Goal: Task Accomplishment & Management: Use online tool/utility

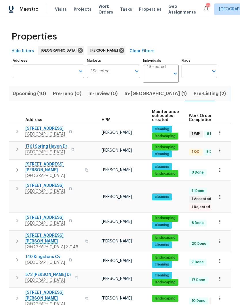
click at [105, 11] on span "Work Orders" at bounding box center [106, 9] width 15 height 12
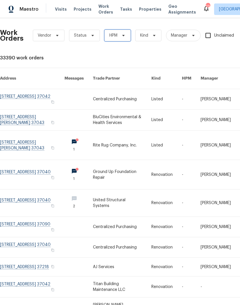
click at [120, 38] on span "HPM" at bounding box center [118, 36] width 26 height 12
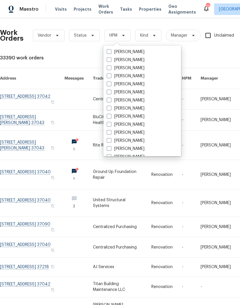
click at [140, 91] on label "Carmen Childs" at bounding box center [126, 92] width 38 height 6
click at [111, 91] on input "Carmen Childs" at bounding box center [109, 91] width 4 height 4
checkbox input "true"
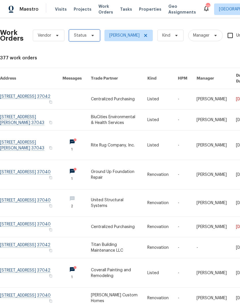
click at [90, 36] on icon at bounding box center [92, 35] width 5 height 5
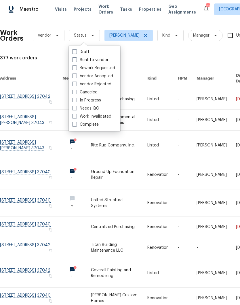
click at [90, 107] on label "Needs QC" at bounding box center [85, 108] width 27 height 6
click at [76, 107] on input "Needs QC" at bounding box center [74, 107] width 4 height 4
checkbox input "true"
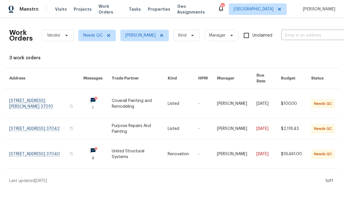
click at [24, 94] on link at bounding box center [46, 103] width 74 height 29
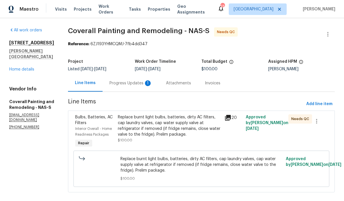
click at [170, 116] on div "Replace burnt light bulbs, batteries, dirty AC filters, cap laundry valves, cap…" at bounding box center [169, 125] width 103 height 23
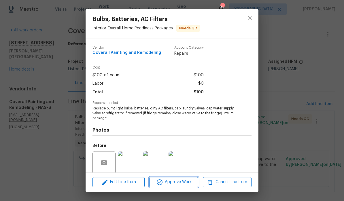
click at [182, 182] on span "Approve Work" at bounding box center [173, 182] width 45 height 7
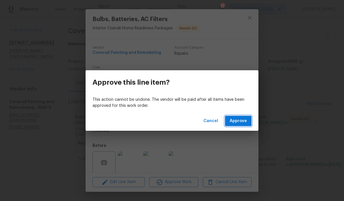
click at [240, 121] on span "Approve" at bounding box center [238, 121] width 17 height 7
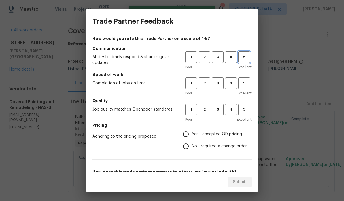
click at [240, 58] on span "5" at bounding box center [244, 57] width 11 height 7
click at [240, 83] on span "5" at bounding box center [244, 83] width 11 height 7
click at [240, 109] on span "5" at bounding box center [244, 109] width 11 height 7
click at [187, 133] on input "Yes - accepted OD pricing" at bounding box center [186, 134] width 12 height 12
radio input "true"
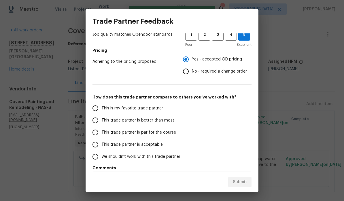
scroll to position [75, 0]
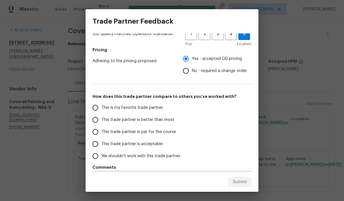
click at [96, 108] on input "This is my favorite trade partner" at bounding box center [95, 108] width 12 height 12
click at [240, 182] on span "Submit" at bounding box center [240, 182] width 14 height 7
radio input "true"
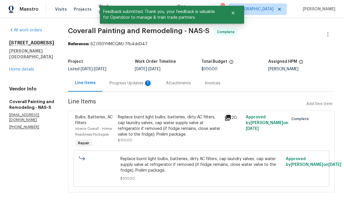
click at [54, 39] on div "All work orders 3624 Prestwicke Pl Adams, TN 37010 Home details Vendor Info Cov…" at bounding box center [31, 78] width 45 height 102
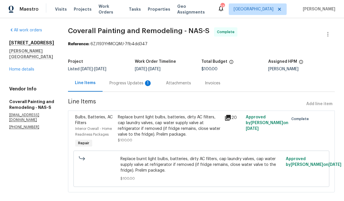
click at [112, 10] on span "Work Orders" at bounding box center [110, 9] width 23 height 12
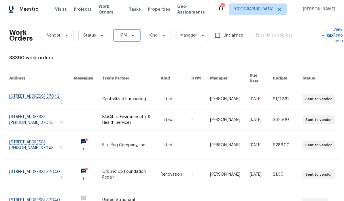
click at [133, 37] on icon at bounding box center [133, 35] width 5 height 5
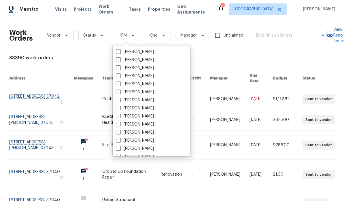
click at [150, 92] on label "Carmen Childs" at bounding box center [135, 92] width 38 height 6
click at [120, 92] on input "Carmen Childs" at bounding box center [118, 91] width 4 height 4
checkbox input "true"
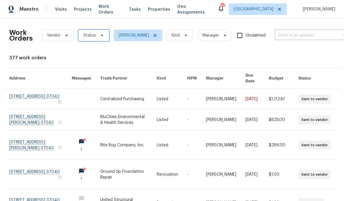
click at [100, 37] on icon at bounding box center [102, 35] width 5 height 5
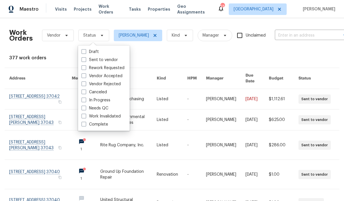
click at [108, 106] on label "Needs QC" at bounding box center [95, 108] width 27 height 6
click at [85, 106] on input "Needs QC" at bounding box center [84, 107] width 4 height 4
checkbox input "true"
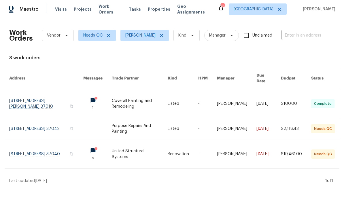
click at [25, 122] on link at bounding box center [46, 128] width 74 height 21
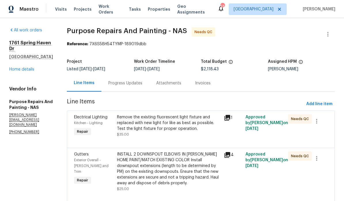
click at [169, 123] on div "Remove the existing fluorescent light fixture and replaced with new light for l…" at bounding box center [169, 122] width 104 height 17
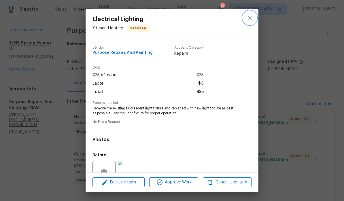
click at [240, 20] on icon "close" at bounding box center [249, 17] width 7 height 7
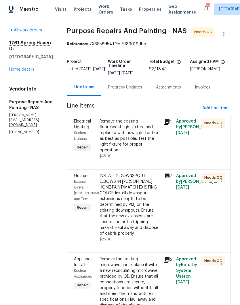
click at [144, 11] on span "Properties" at bounding box center [150, 9] width 22 height 6
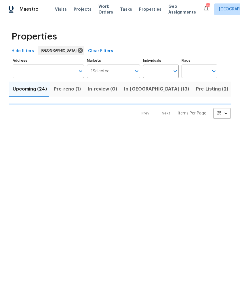
click at [165, 71] on input "Individuals" at bounding box center [156, 72] width 27 height 14
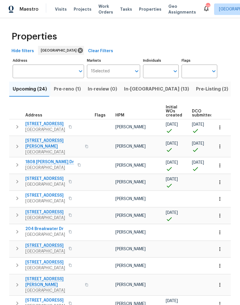
click at [169, 71] on input "Individuals" at bounding box center [156, 72] width 27 height 14
type input "Cynthia upshaw"
click at [154, 90] on input "checkbox" at bounding box center [154, 90] width 12 height 12
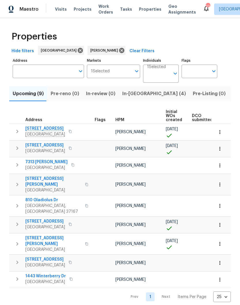
click at [221, 131] on icon "button" at bounding box center [220, 132] width 6 height 6
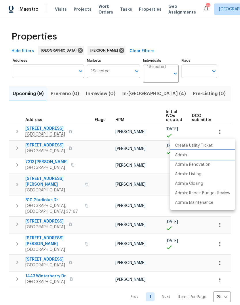
click at [186, 155] on p "Admin" at bounding box center [181, 155] width 12 height 6
click at [131, 95] on div at bounding box center [120, 152] width 240 height 305
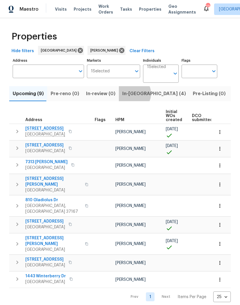
click at [129, 94] on span "In-reno (4)" at bounding box center [154, 94] width 64 height 8
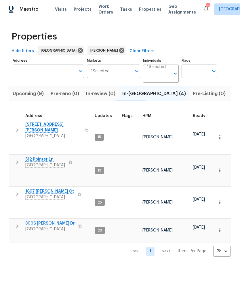
click at [49, 188] on span "1897 Sherman Ct" at bounding box center [49, 191] width 49 height 6
click at [52, 220] on span "3006 Sheddan Dr" at bounding box center [50, 223] width 50 height 6
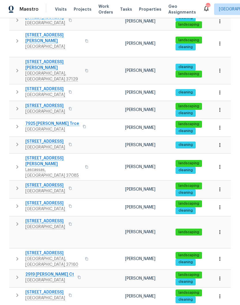
scroll to position [293, 0]
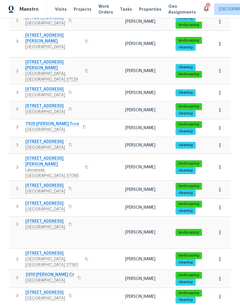
click at [51, 218] on span "[STREET_ADDRESS]" at bounding box center [45, 221] width 40 height 6
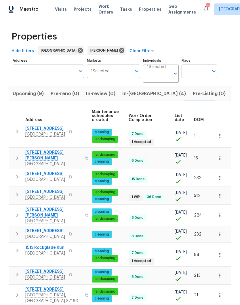
scroll to position [0, 84]
click at [201, 119] on span "DOM" at bounding box center [199, 120] width 10 height 4
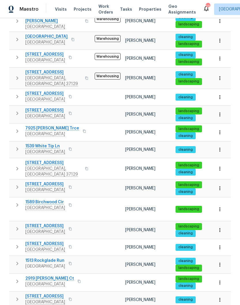
scroll to position [290, 0]
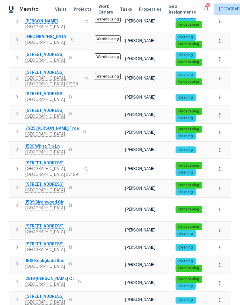
click at [46, 160] on span "478 Deerfield Dr" at bounding box center [53, 163] width 56 height 6
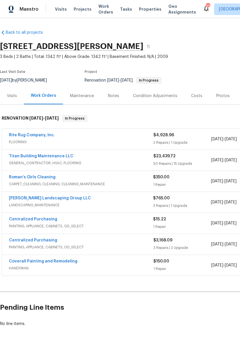
click at [62, 199] on link "[PERSON_NAME] Landscaping Group LLC" at bounding box center [50, 198] width 82 height 4
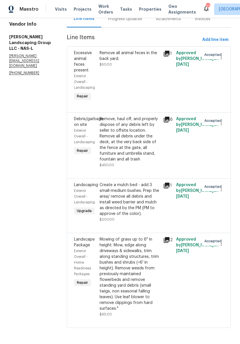
scroll to position [82, 0]
click at [142, 117] on div "Remove, haul off, and properly dispose of any debris left by seller to offsite …" at bounding box center [130, 139] width 61 height 46
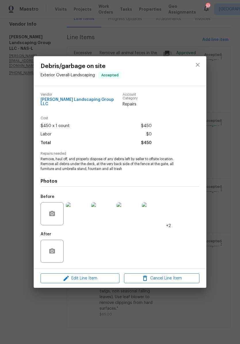
click at [80, 214] on img at bounding box center [77, 213] width 23 height 23
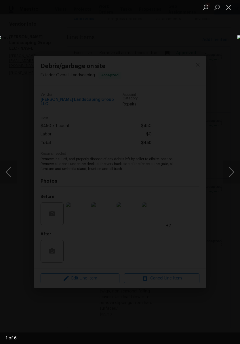
click at [229, 9] on button "Close lightbox" at bounding box center [229, 7] width 12 height 10
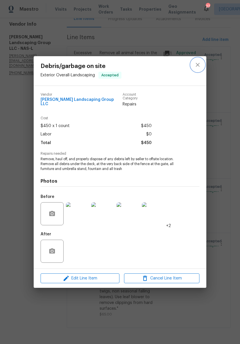
click at [199, 67] on icon "close" at bounding box center [198, 64] width 7 height 7
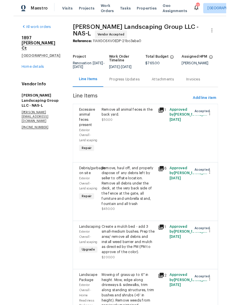
scroll to position [0, 0]
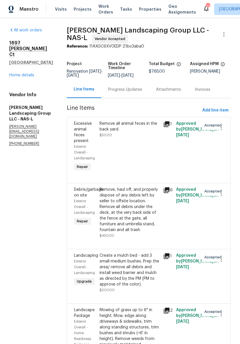
click at [29, 73] on link "Home details" at bounding box center [21, 75] width 25 height 4
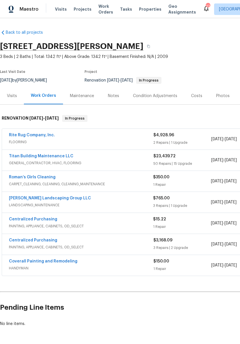
click at [81, 12] on span "Projects" at bounding box center [83, 9] width 18 height 6
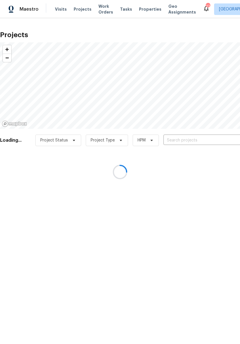
click at [144, 9] on div at bounding box center [120, 172] width 240 height 344
click at [144, 10] on div at bounding box center [120, 172] width 240 height 344
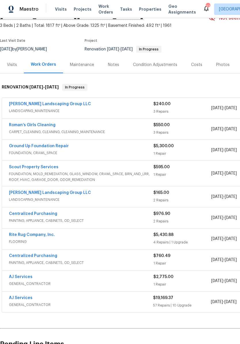
scroll to position [31, 0]
click at [63, 105] on link "[PERSON_NAME] Landscaping Group LLC" at bounding box center [50, 104] width 82 height 4
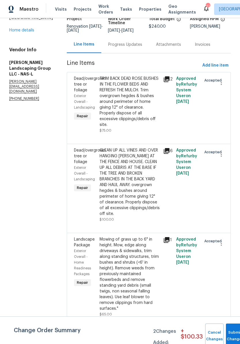
scroll to position [55, 0]
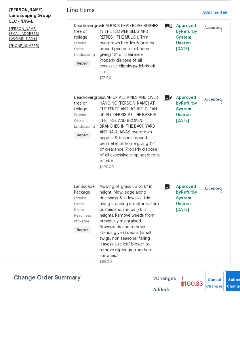
click at [234, 324] on button "Submit Changes" at bounding box center [235, 336] width 18 height 25
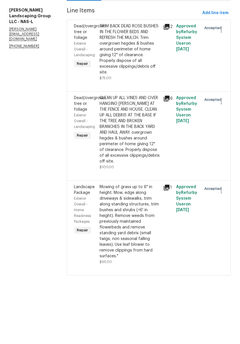
click at [151, 148] on div "CLEAN UP ALL VINES AND OVER HANGING BUSH AT THE FENCE AND HOUSE. CLEAN UP ALL D…" at bounding box center [130, 182] width 61 height 69
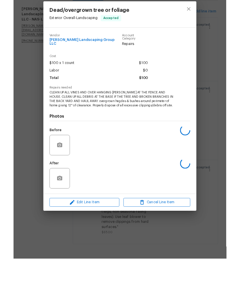
scroll to position [0, 0]
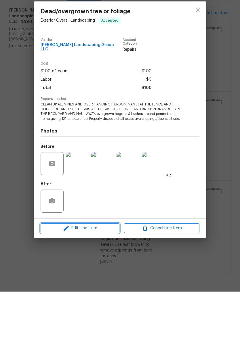
click at [110, 277] on span "Edit Line Item" at bounding box center [79, 280] width 75 height 7
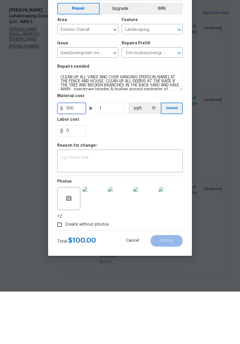
click at [81, 155] on input "100" at bounding box center [71, 161] width 29 height 12
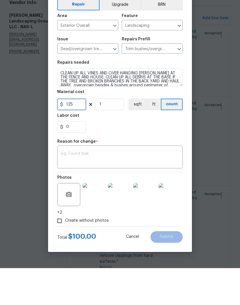
type input "125"
click at [113, 188] on textarea at bounding box center [120, 194] width 119 height 12
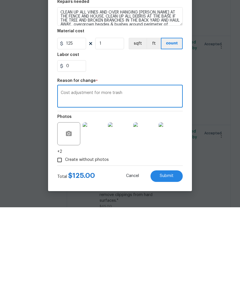
type textarea "Cost adjustment for more trash"
click at [173, 271] on span "Submit" at bounding box center [167, 273] width 14 height 4
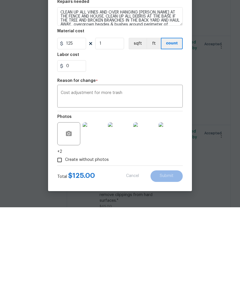
scroll to position [24, 0]
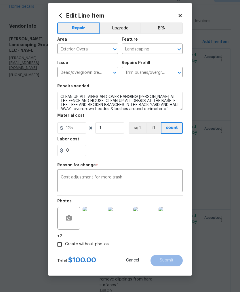
type input "100"
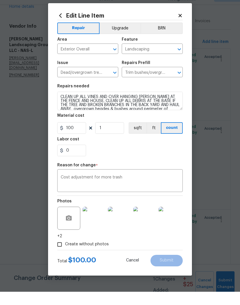
scroll to position [24, 0]
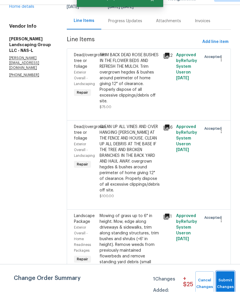
click at [228, 290] on span "Submit Changes" at bounding box center [225, 296] width 13 height 13
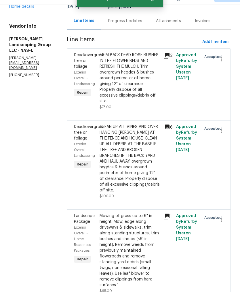
scroll to position [0, 0]
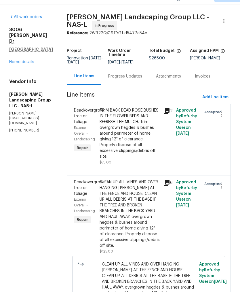
click at [31, 73] on link "Home details" at bounding box center [21, 75] width 25 height 4
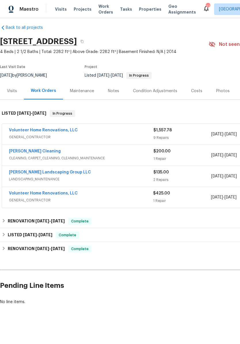
scroll to position [5, 0]
click at [54, 129] on link "Volunteer Home Renovations, LLC" at bounding box center [43, 131] width 69 height 4
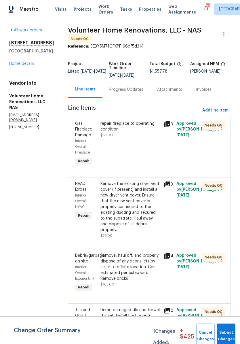
click at [142, 130] on div "repair fireplace to operating condition" at bounding box center [131, 127] width 60 height 12
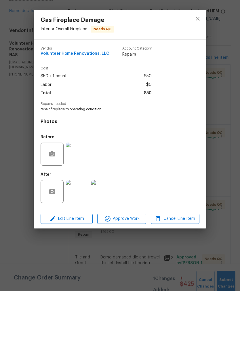
click at [80, 195] on img at bounding box center [77, 206] width 23 height 23
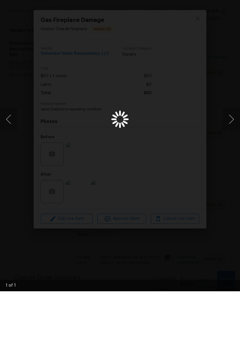
scroll to position [0, 0]
click at [233, 161] on button "Next image" at bounding box center [231, 172] width 17 height 23
click at [188, 35] on img "Lightbox" at bounding box center [92, 171] width 191 height 273
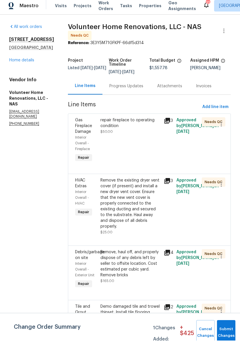
click at [138, 131] on div "repair fireplace to operating condition" at bounding box center [131, 127] width 60 height 12
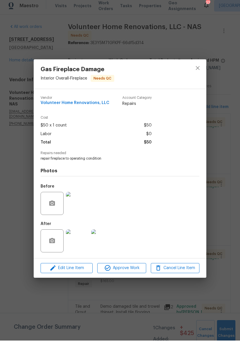
click at [81, 243] on img at bounding box center [77, 244] width 23 height 23
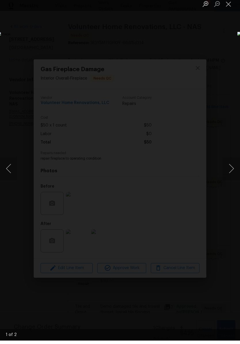
click at [233, 170] on button "Next image" at bounding box center [231, 172] width 17 height 23
click at [227, 8] on button "Close lightbox" at bounding box center [229, 7] width 12 height 10
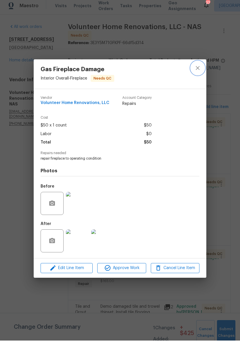
click at [198, 70] on icon "close" at bounding box center [198, 72] width 4 height 4
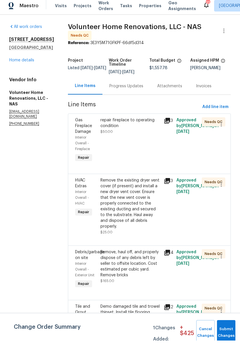
click at [157, 188] on div "Remove the existing dryer vent cover (if present) and install a new dryer vent …" at bounding box center [131, 207] width 60 height 52
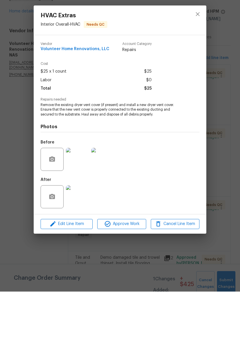
click at [82, 238] on img at bounding box center [77, 249] width 23 height 23
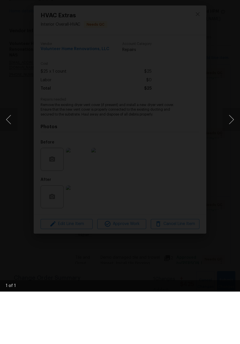
click at [232, 161] on button "Next image" at bounding box center [231, 172] width 17 height 23
click at [231, 161] on button "Next image" at bounding box center [231, 172] width 17 height 23
click at [188, 35] on img "Lightbox" at bounding box center [92, 171] width 191 height 273
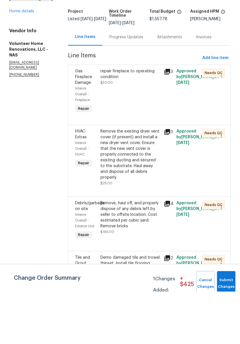
click at [29, 62] on link "Home details" at bounding box center [21, 64] width 25 height 4
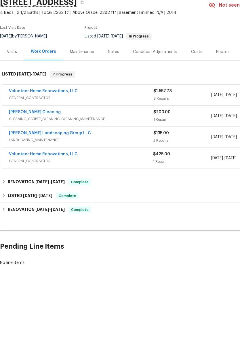
click at [115, 93] on div "Notes" at bounding box center [113, 96] width 11 height 6
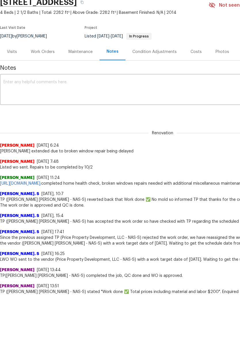
scroll to position [5, 0]
click at [48, 88] on div "Work Orders" at bounding box center [43, 91] width 24 height 6
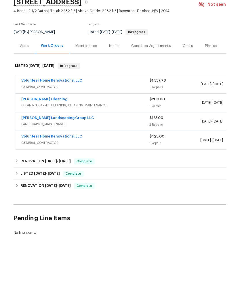
scroll to position [5, 0]
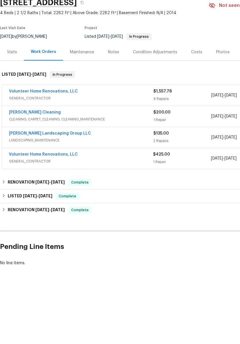
click at [54, 192] on link "Volunteer Home Renovations, LLC" at bounding box center [43, 194] width 69 height 4
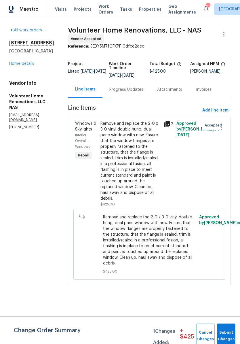
click at [24, 65] on link "Home details" at bounding box center [21, 64] width 25 height 4
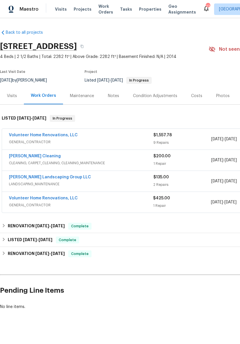
click at [41, 158] on link "Soledad Cleaning" at bounding box center [35, 156] width 52 height 4
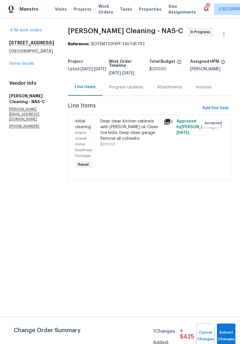
click at [137, 90] on div "Progress Updates" at bounding box center [127, 87] width 34 height 6
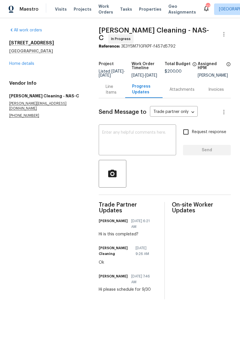
click at [27, 64] on link "Home details" at bounding box center [21, 64] width 25 height 4
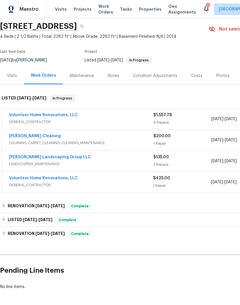
scroll to position [20, 0]
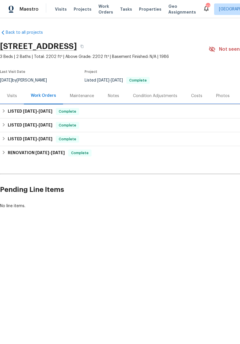
click at [27, 110] on span "[DATE]" at bounding box center [30, 111] width 14 height 4
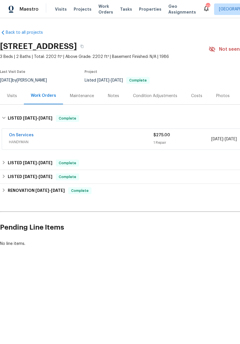
click at [29, 135] on link "On Services" at bounding box center [21, 135] width 25 height 4
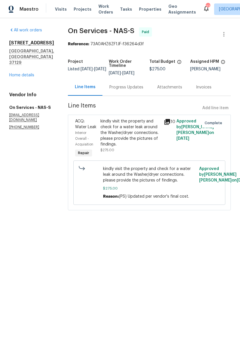
click at [28, 73] on link "Home details" at bounding box center [21, 75] width 25 height 4
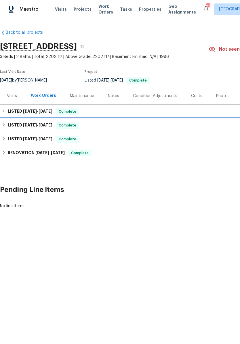
click at [35, 125] on span "7/21/25" at bounding box center [30, 125] width 14 height 4
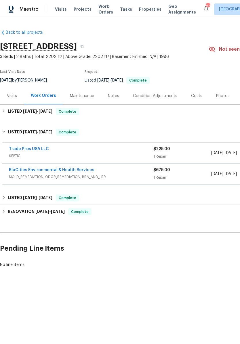
click at [35, 148] on link "Trade Pros USA LLC" at bounding box center [29, 149] width 40 height 4
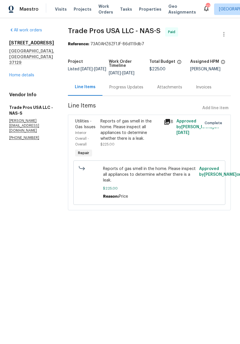
click at [28, 73] on link "Home details" at bounding box center [21, 75] width 25 height 4
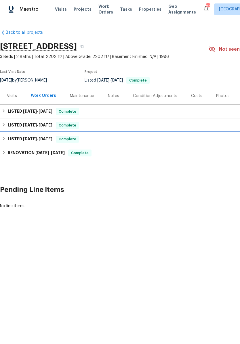
click at [25, 137] on span "6/18/25" at bounding box center [30, 139] width 14 height 4
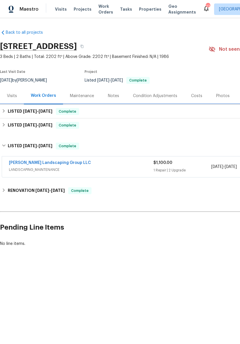
click at [29, 108] on div "LISTED 9/8/25 - 9/10/25 Complete" at bounding box center [163, 112] width 326 height 14
